Goal: Complete application form

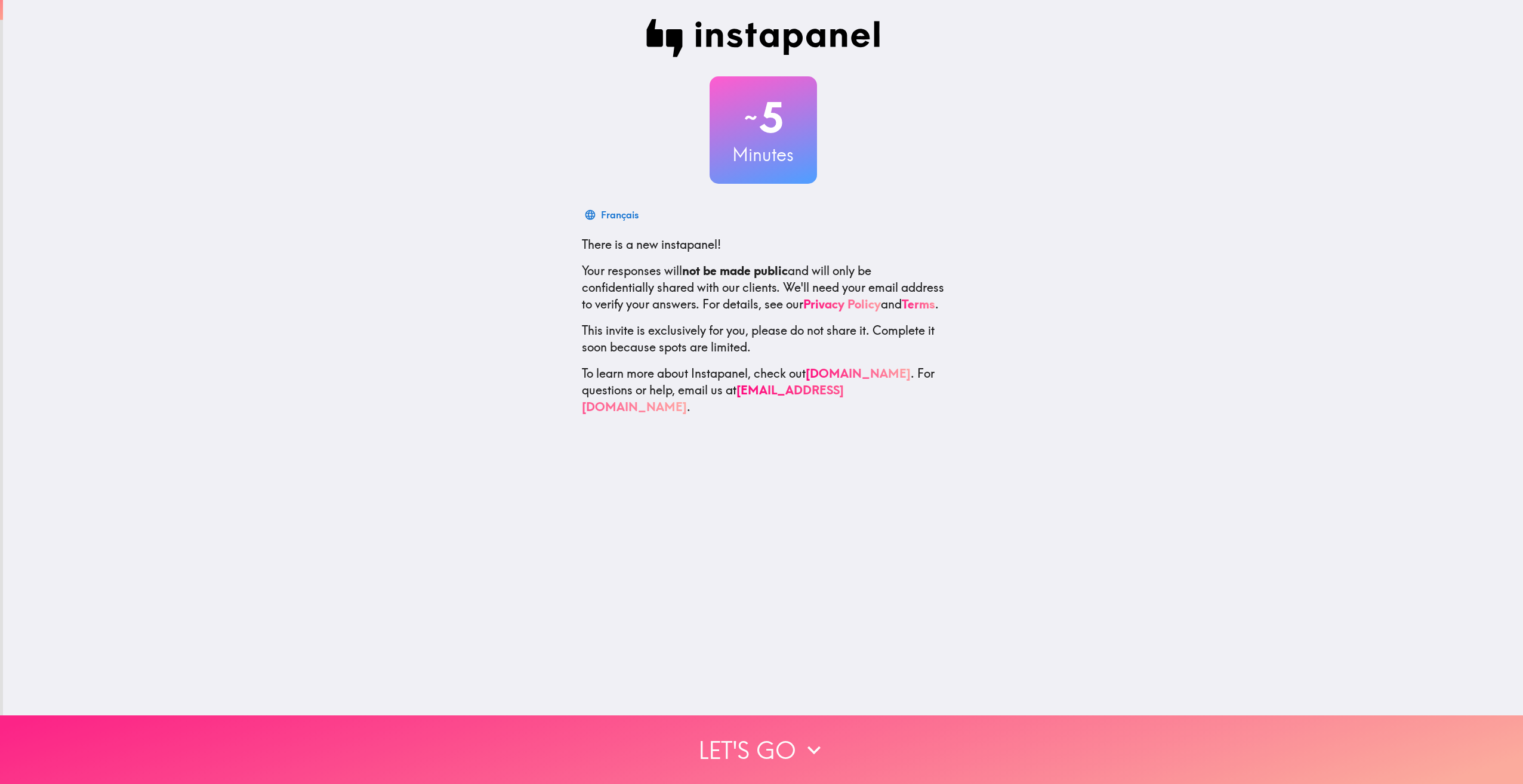
click at [773, 728] on button "Let's go" at bounding box center [761, 749] width 1523 height 69
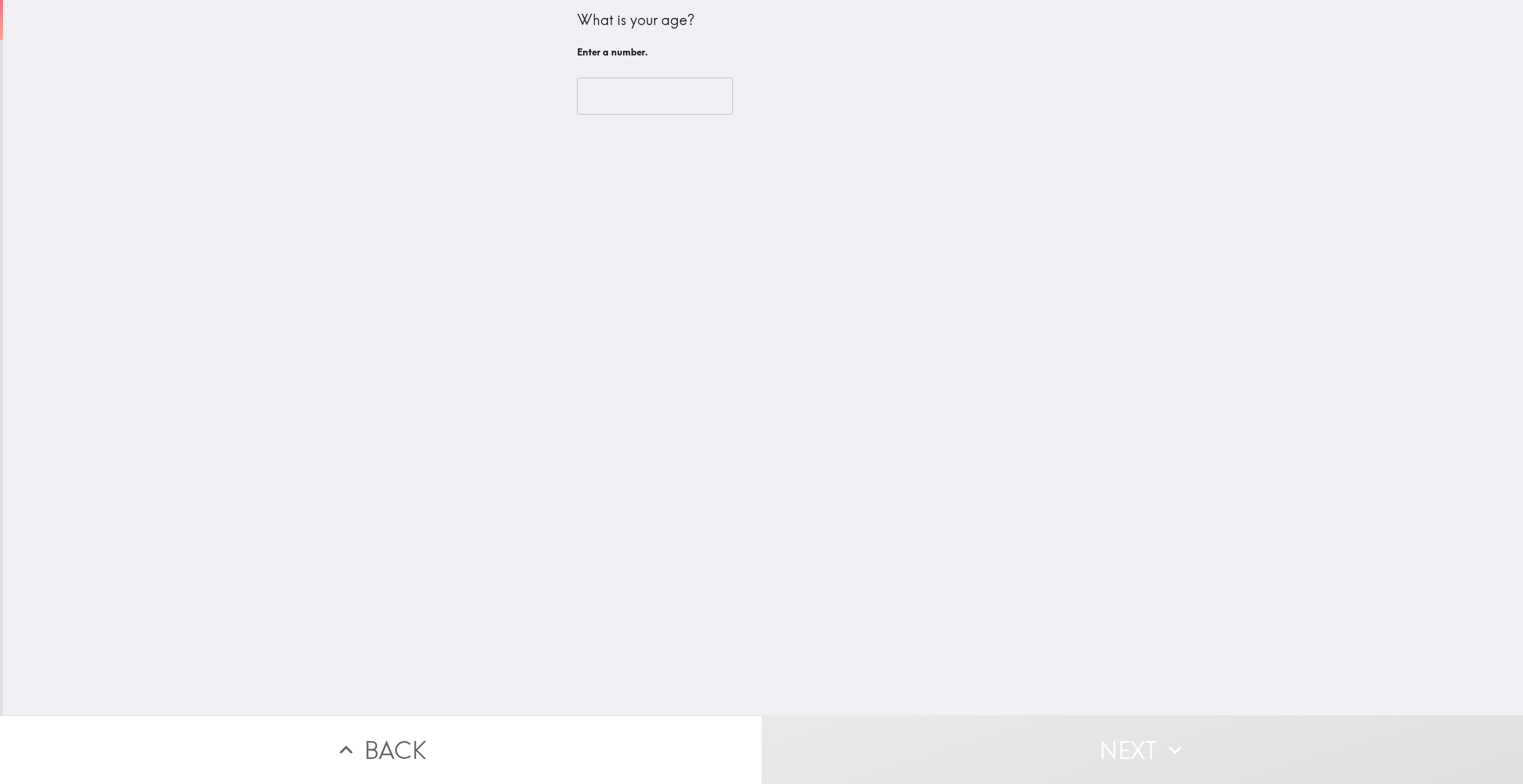
click at [674, 97] on input "number" at bounding box center [655, 96] width 156 height 37
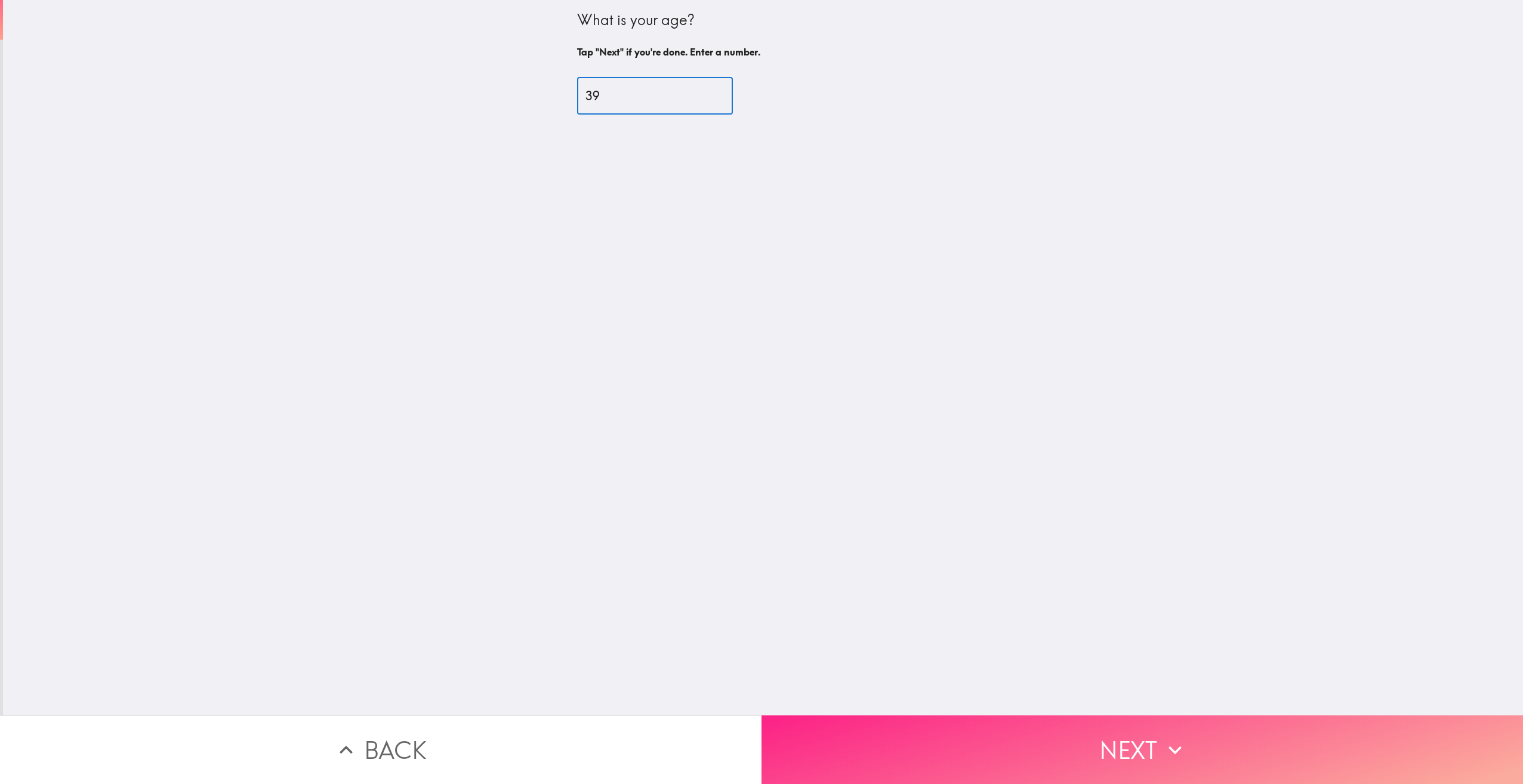
type input "39"
click at [1122, 721] on button "Next" at bounding box center [1143, 749] width 762 height 69
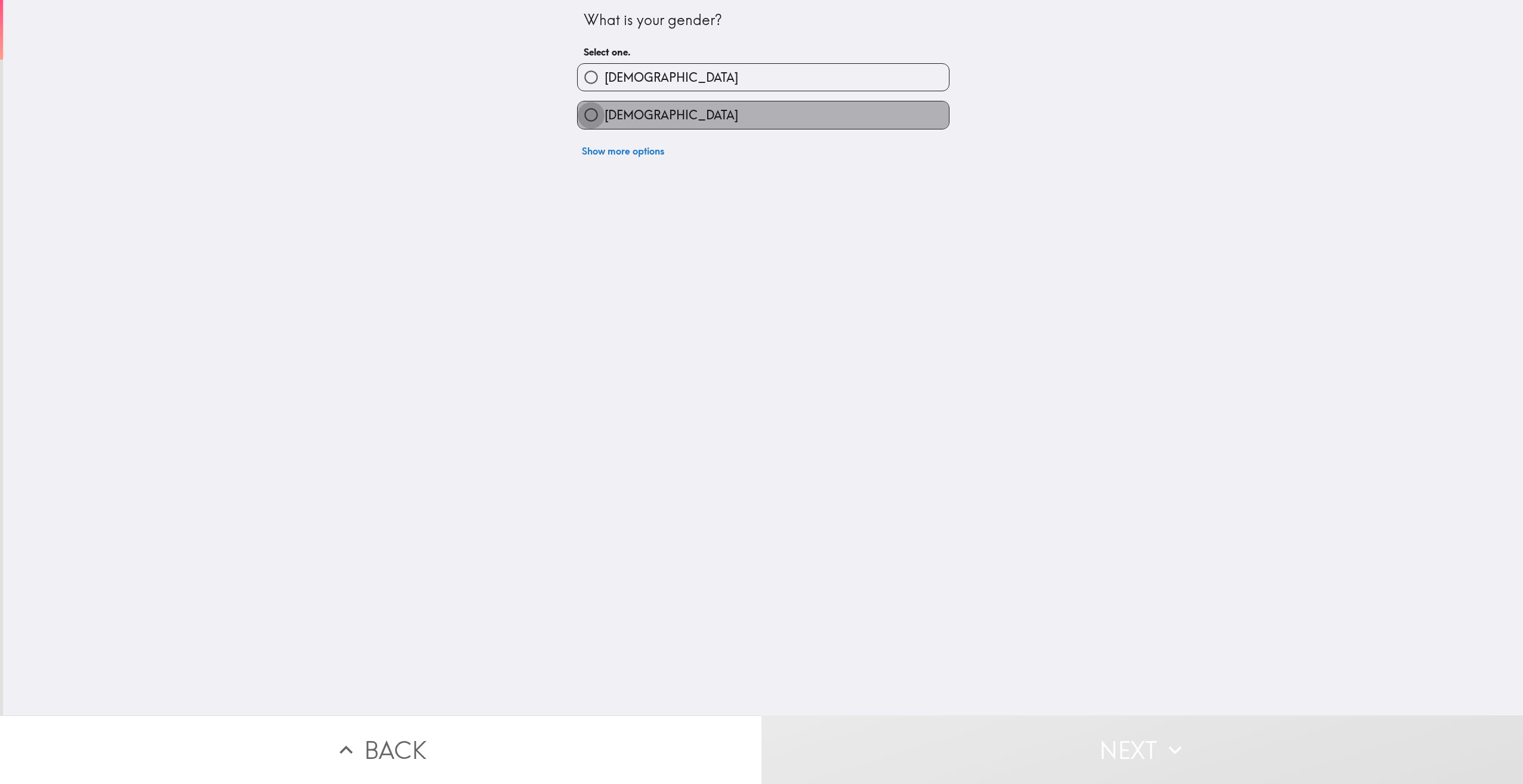
click at [579, 113] on input "[DEMOGRAPHIC_DATA]" at bounding box center [591, 115] width 27 height 27
radio input "true"
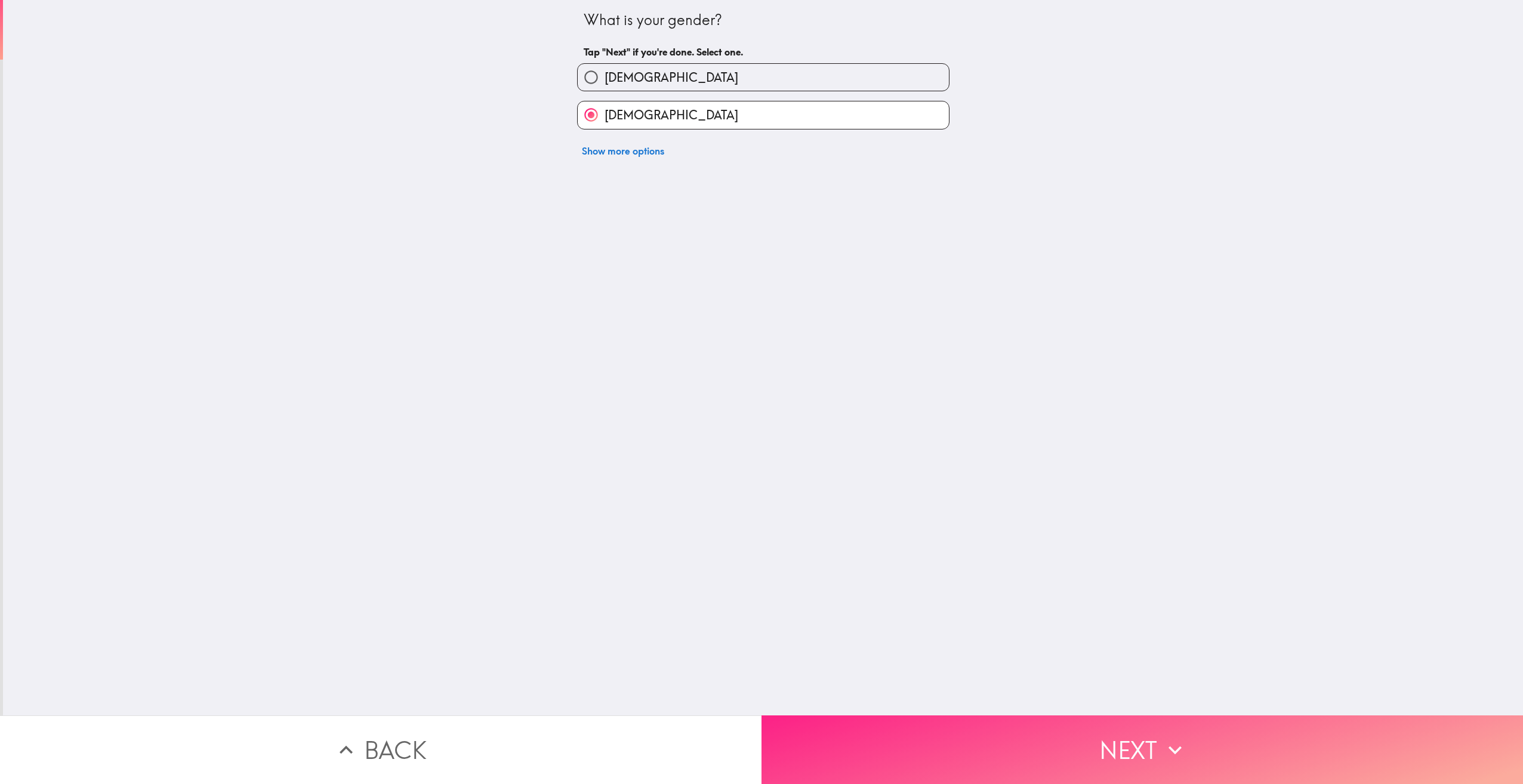
click at [1097, 742] on button "Next" at bounding box center [1143, 749] width 762 height 69
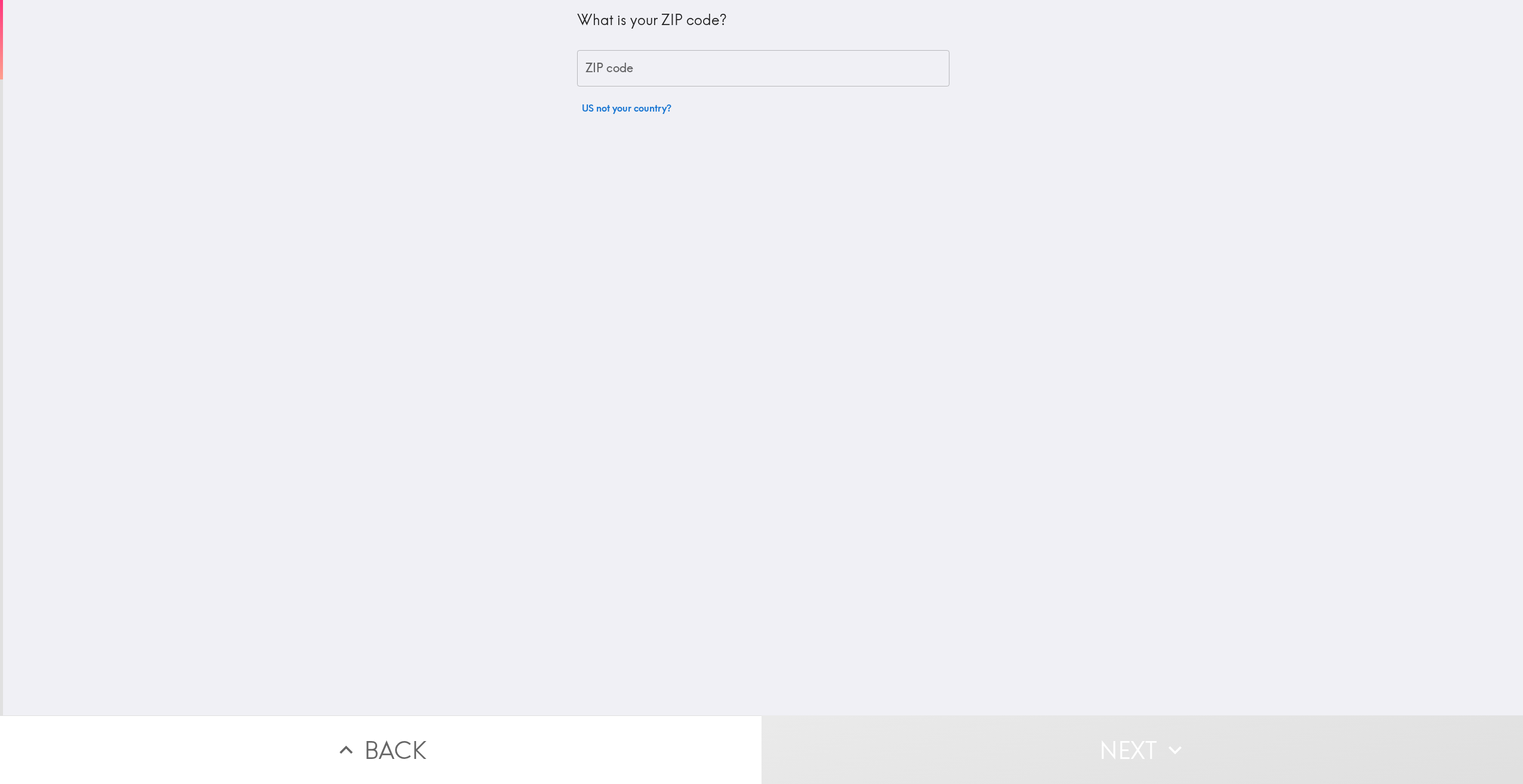
click at [616, 68] on input "ZIP code" at bounding box center [764, 69] width 373 height 37
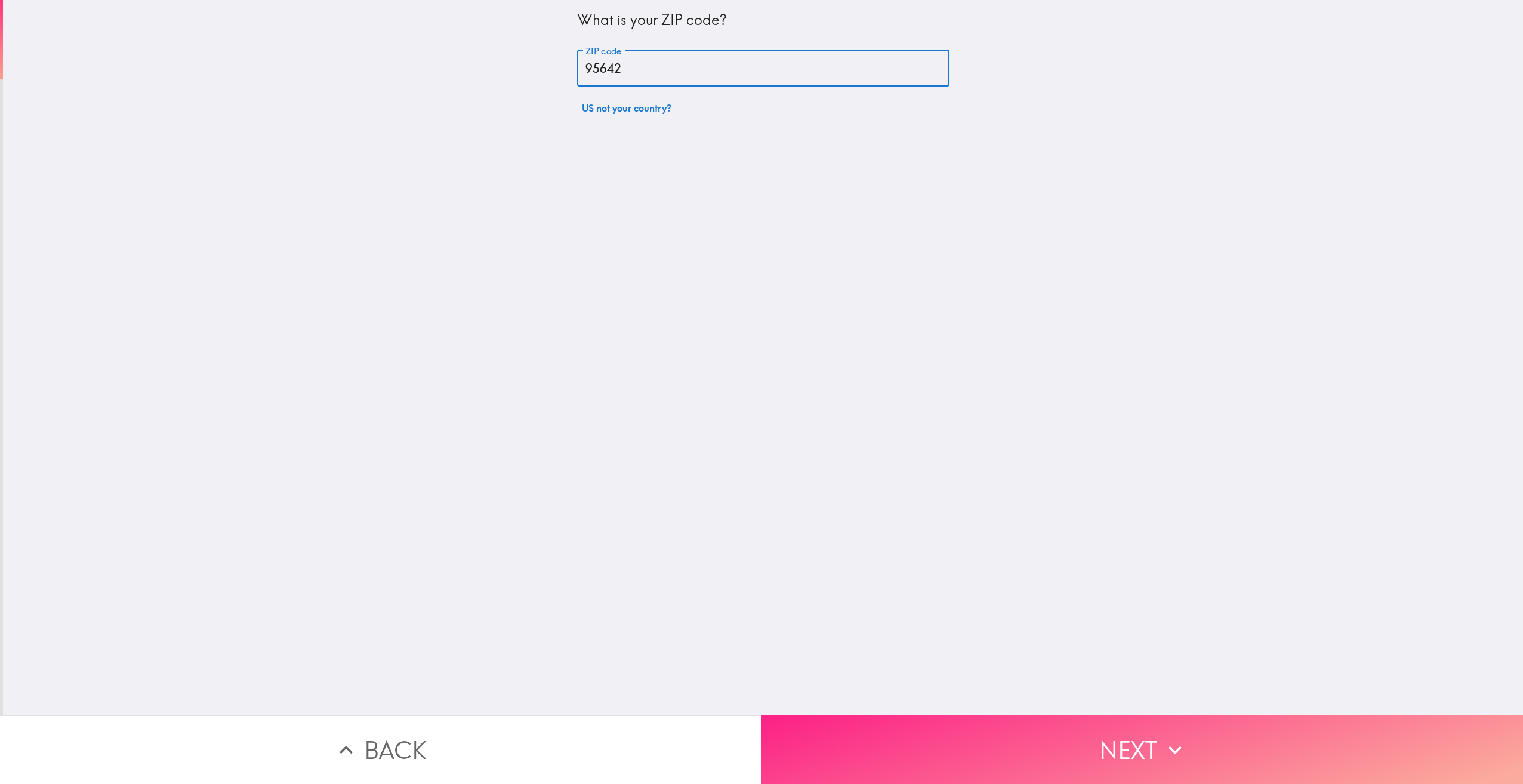
type input "95642"
click at [1040, 725] on button "Next" at bounding box center [1143, 749] width 762 height 69
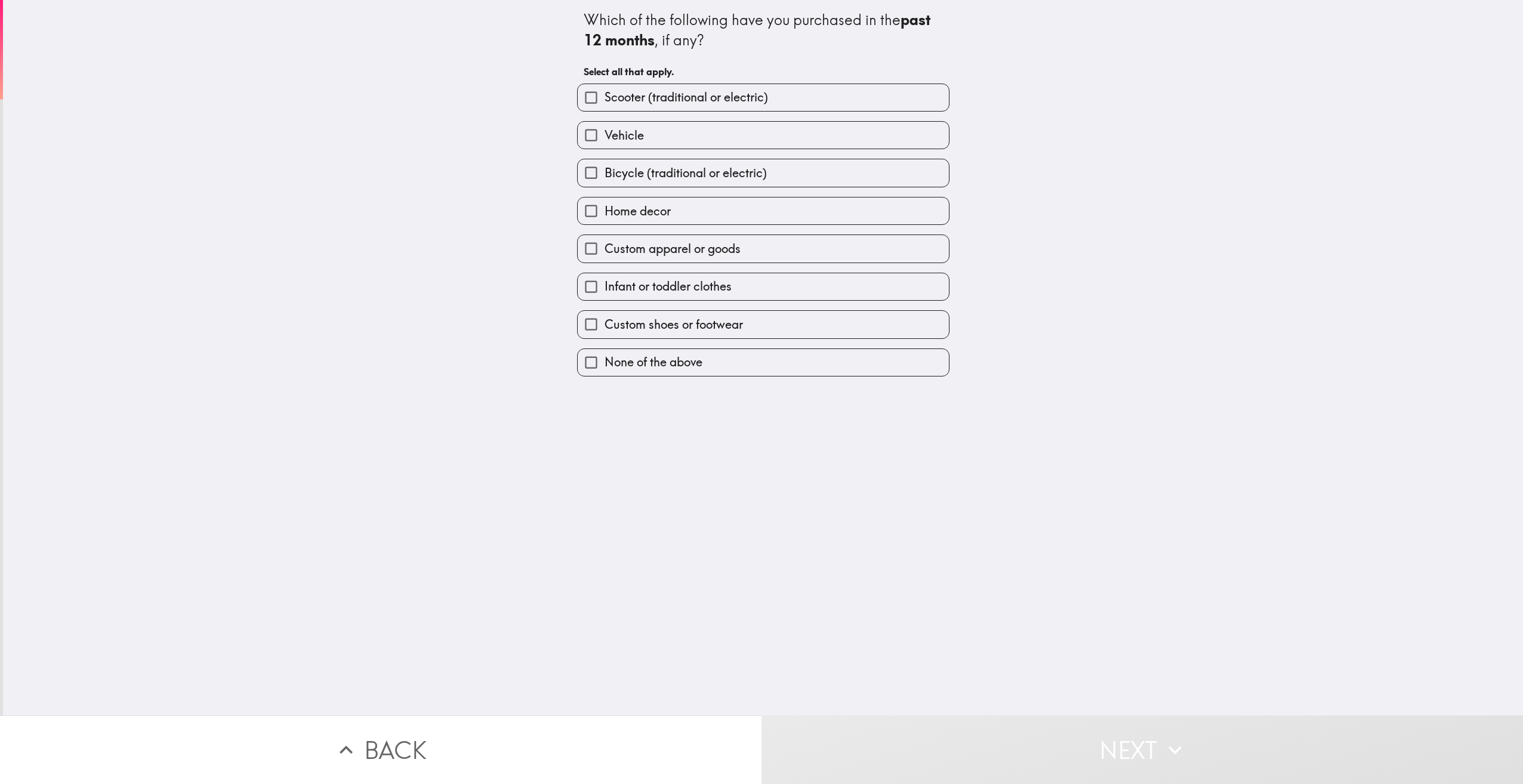
click at [792, 93] on label "Scooter (traditional or electric)" at bounding box center [763, 97] width 371 height 27
click at [605, 93] on input "Scooter (traditional or electric)" at bounding box center [591, 97] width 27 height 27
checkbox input "true"
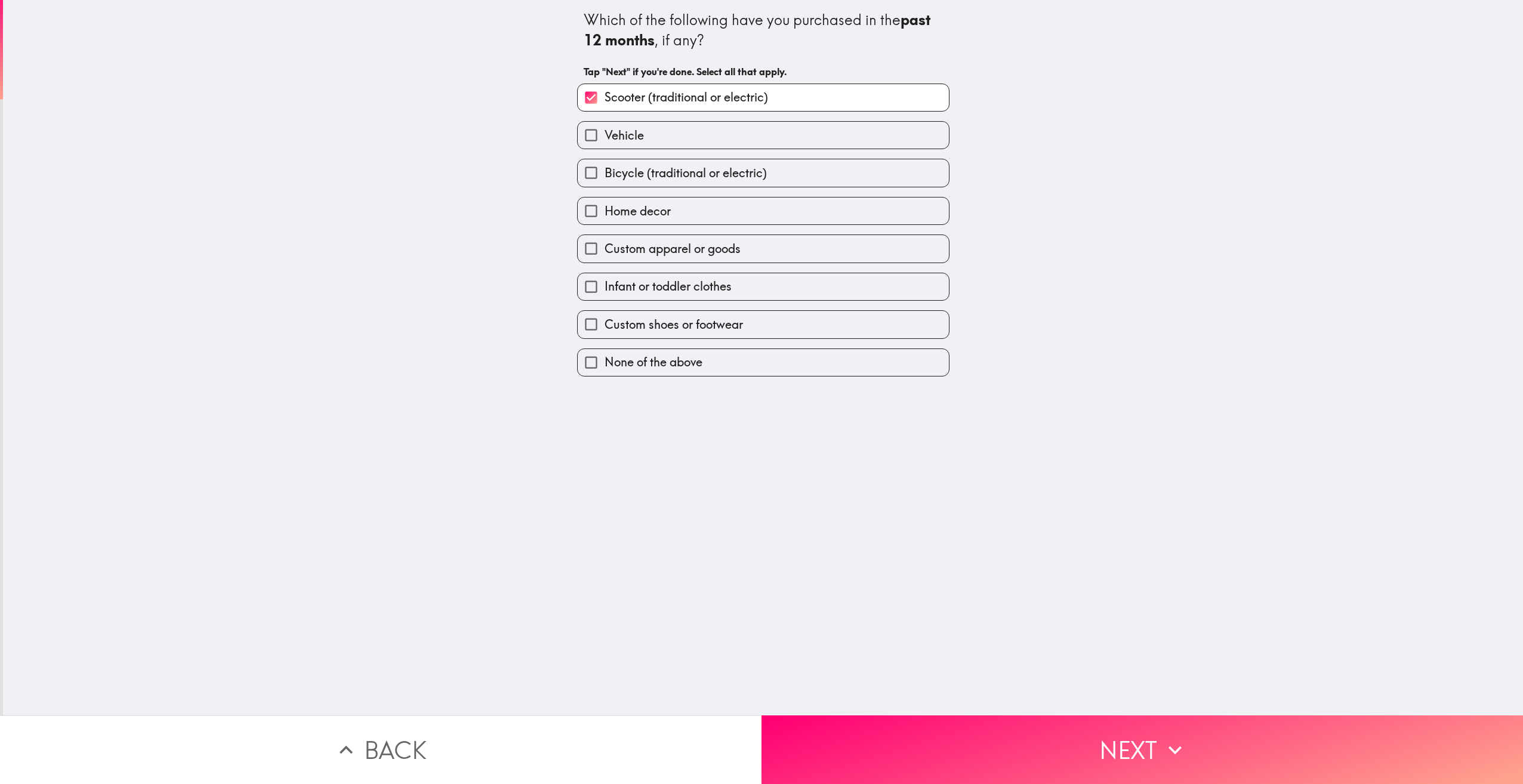
click at [745, 206] on label "Home decor" at bounding box center [763, 211] width 371 height 27
click at [605, 206] on input "Home decor" at bounding box center [591, 211] width 27 height 27
checkbox input "true"
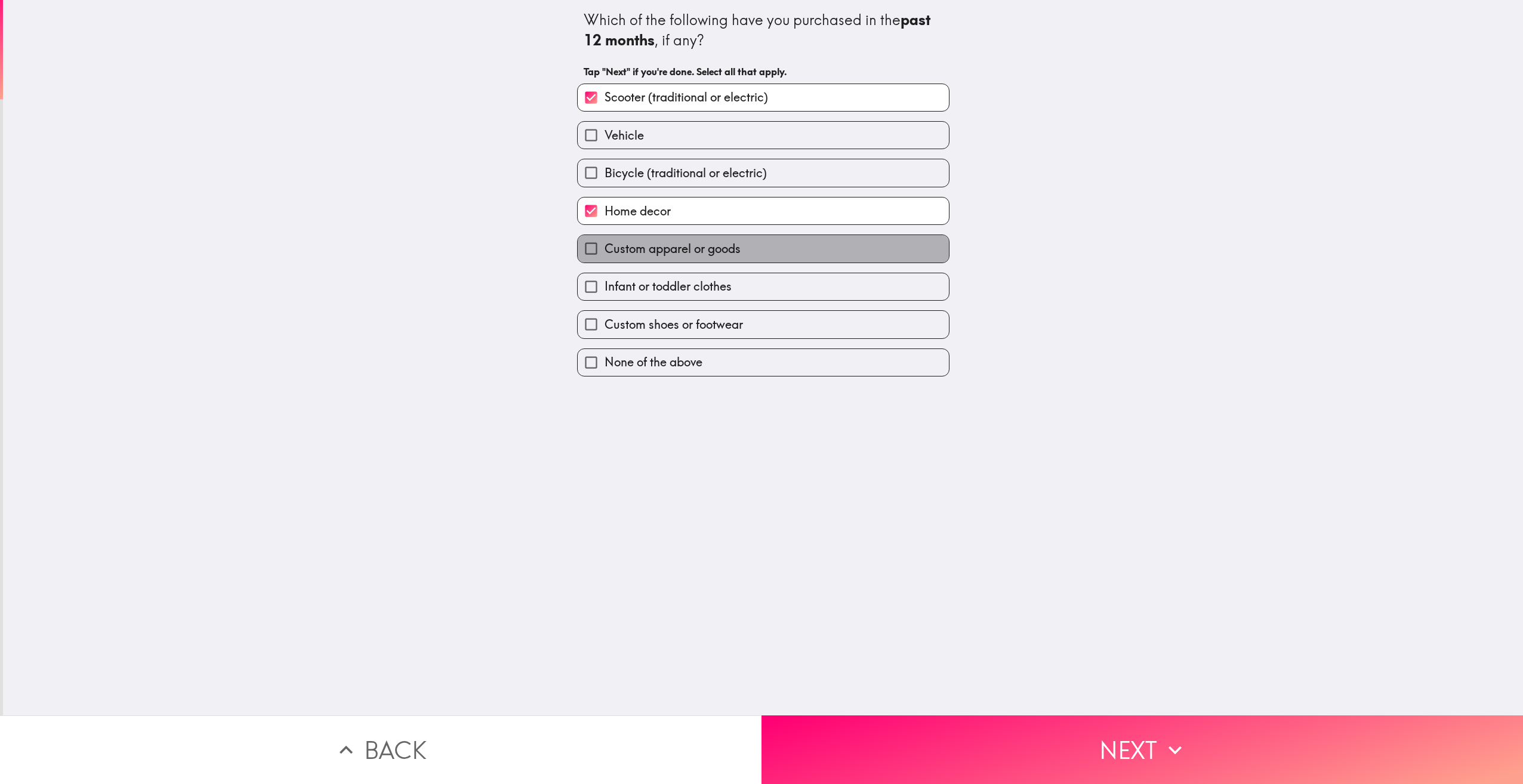
click at [739, 246] on label "Custom apparel or goods" at bounding box center [763, 249] width 371 height 27
click at [605, 246] on input "Custom apparel or goods" at bounding box center [591, 249] width 27 height 27
checkbox input "true"
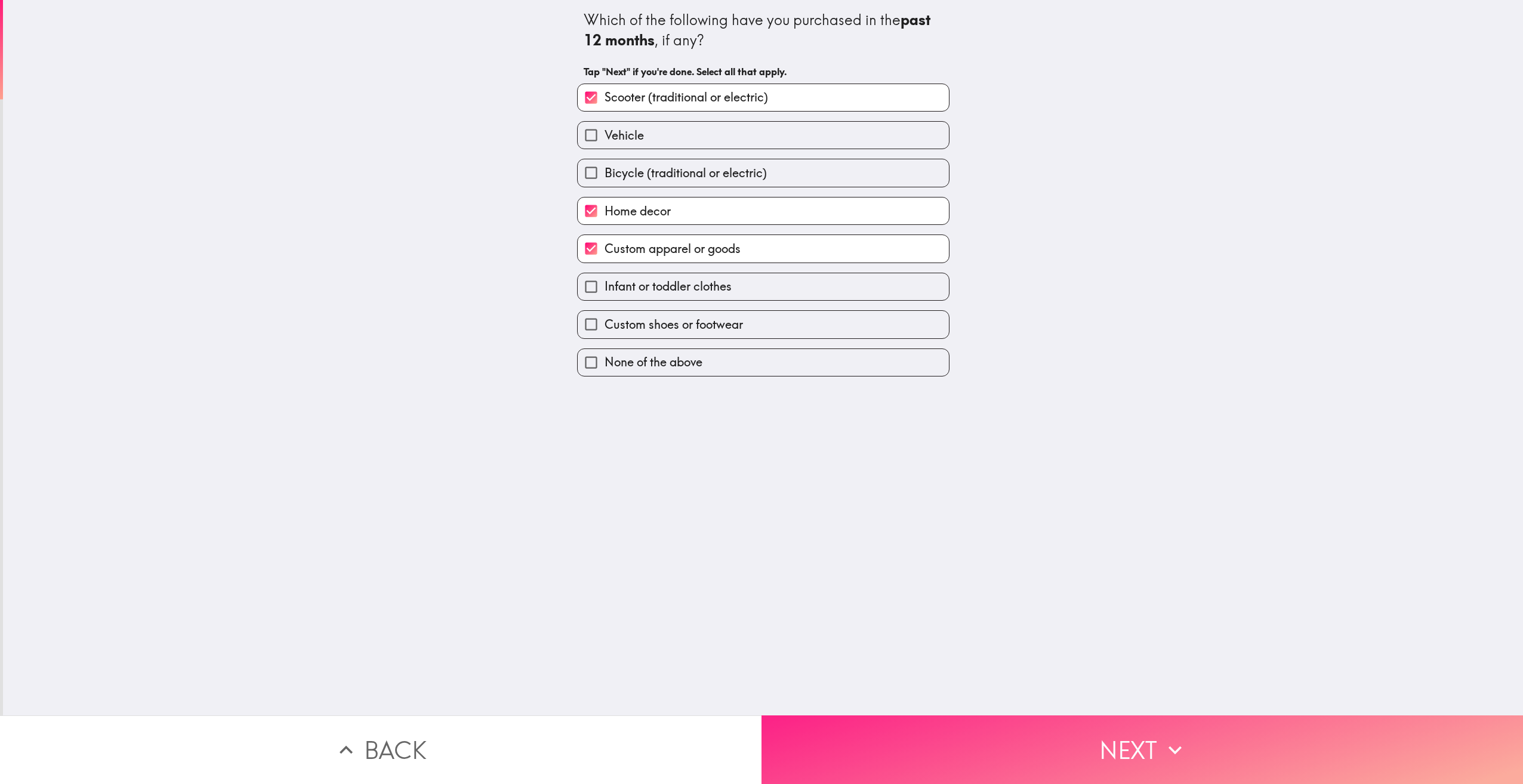
click at [1155, 743] on button "Next" at bounding box center [1143, 749] width 762 height 69
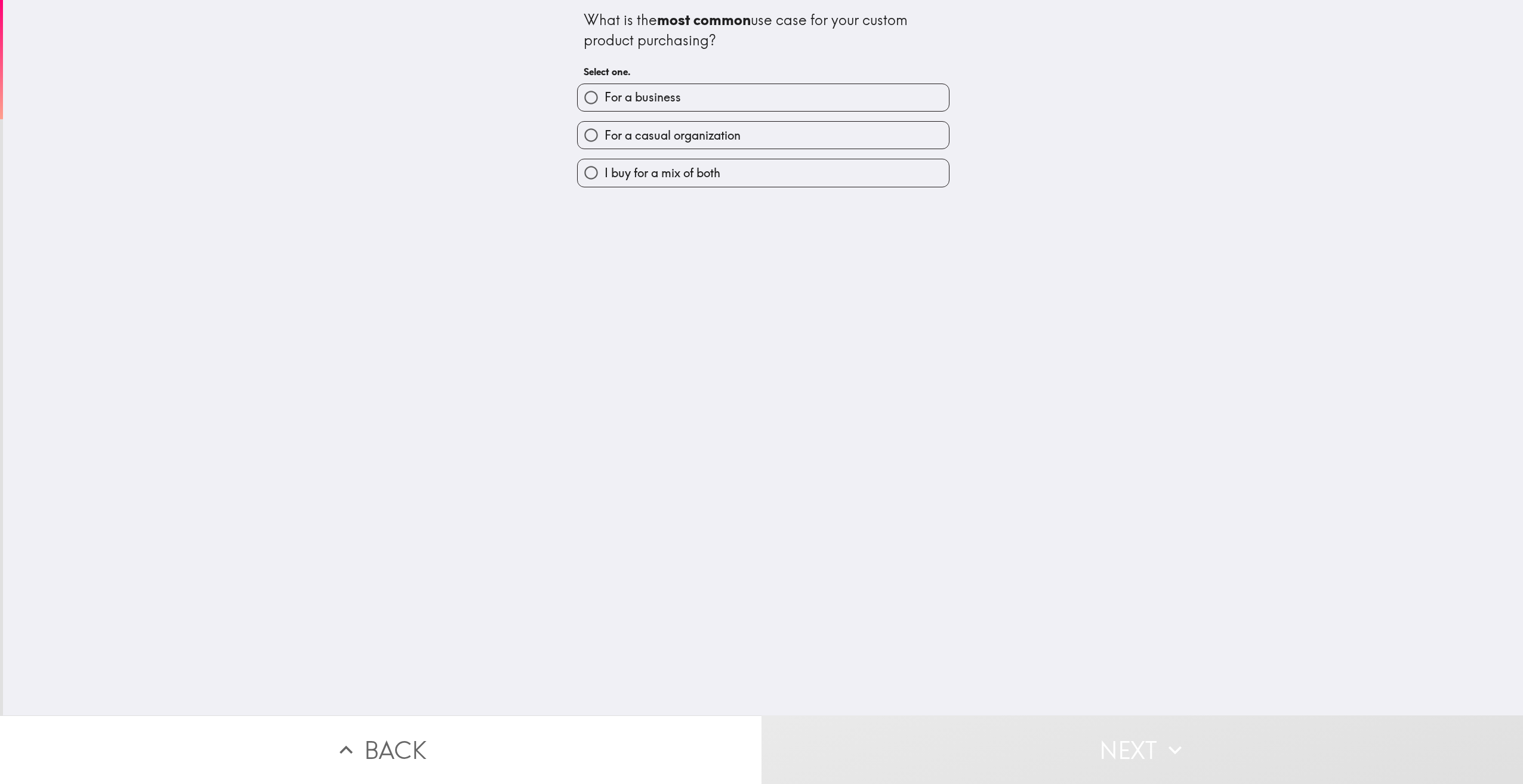
click at [671, 164] on span "I buy for a mix of both" at bounding box center [663, 173] width 116 height 17
click at [605, 164] on input "I buy for a mix of both" at bounding box center [591, 173] width 27 height 27
radio input "true"
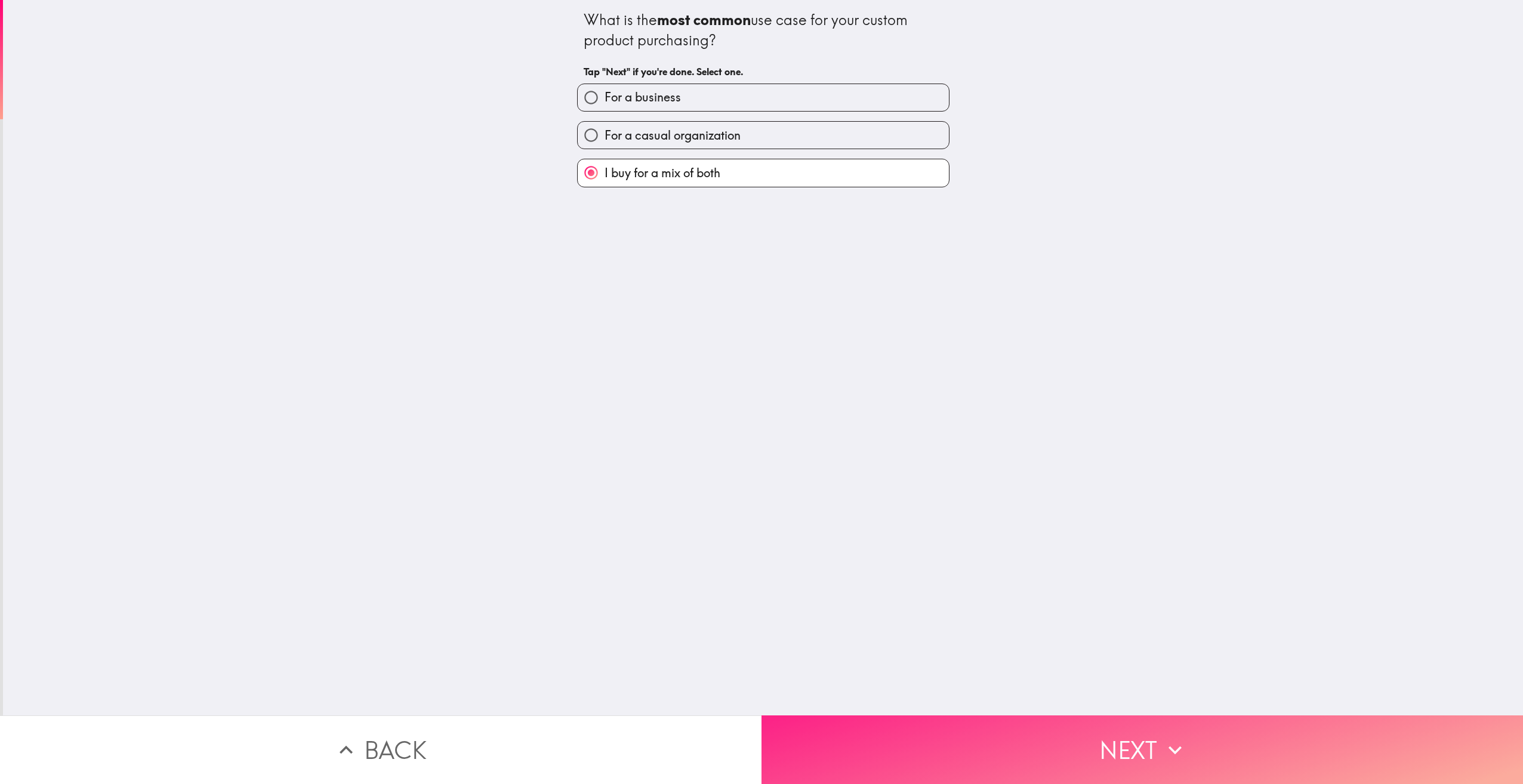
click at [1155, 734] on button "Next" at bounding box center [1143, 749] width 762 height 69
